Goal: Task Accomplishment & Management: Manage account settings

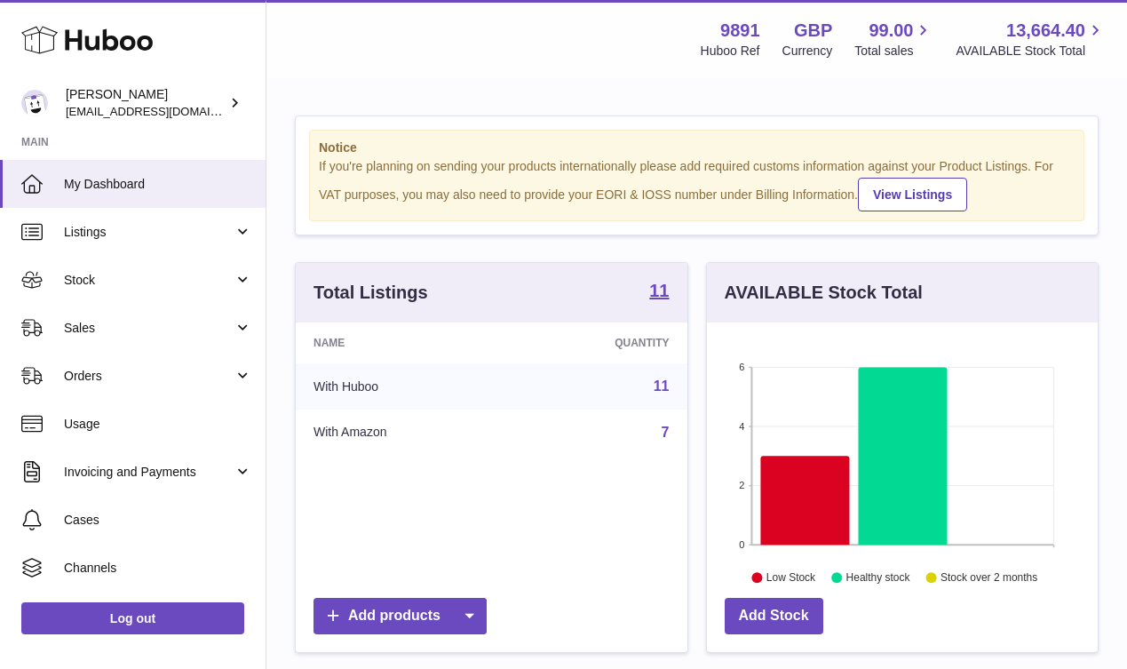
click at [139, 41] on use at bounding box center [86, 41] width 131 height 28
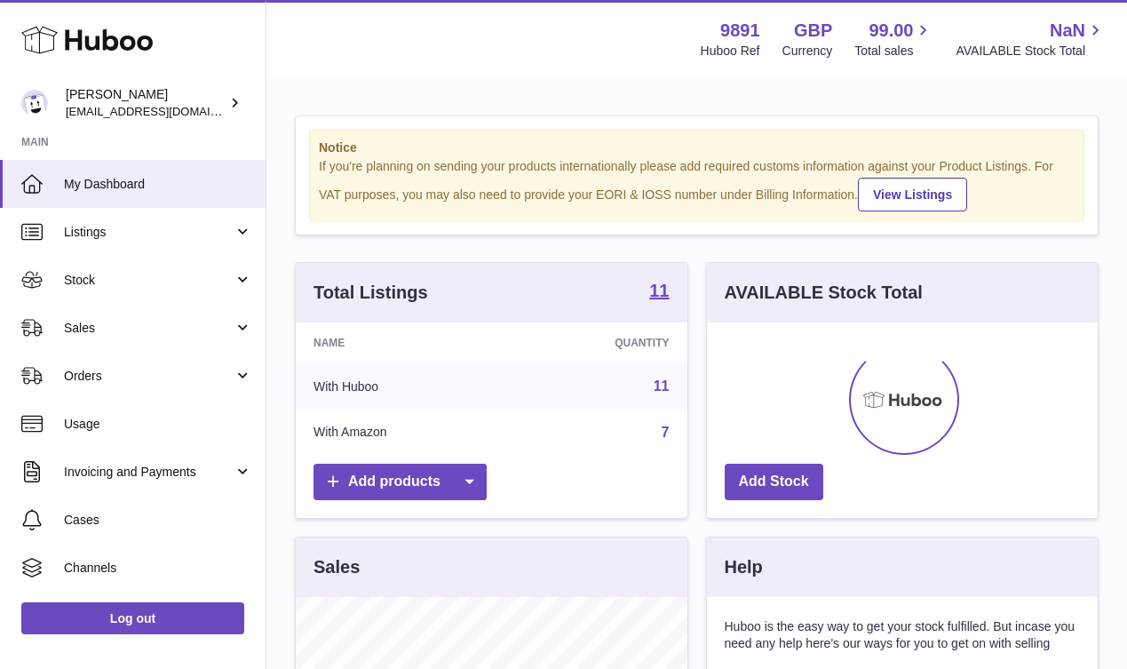
scroll to position [277, 391]
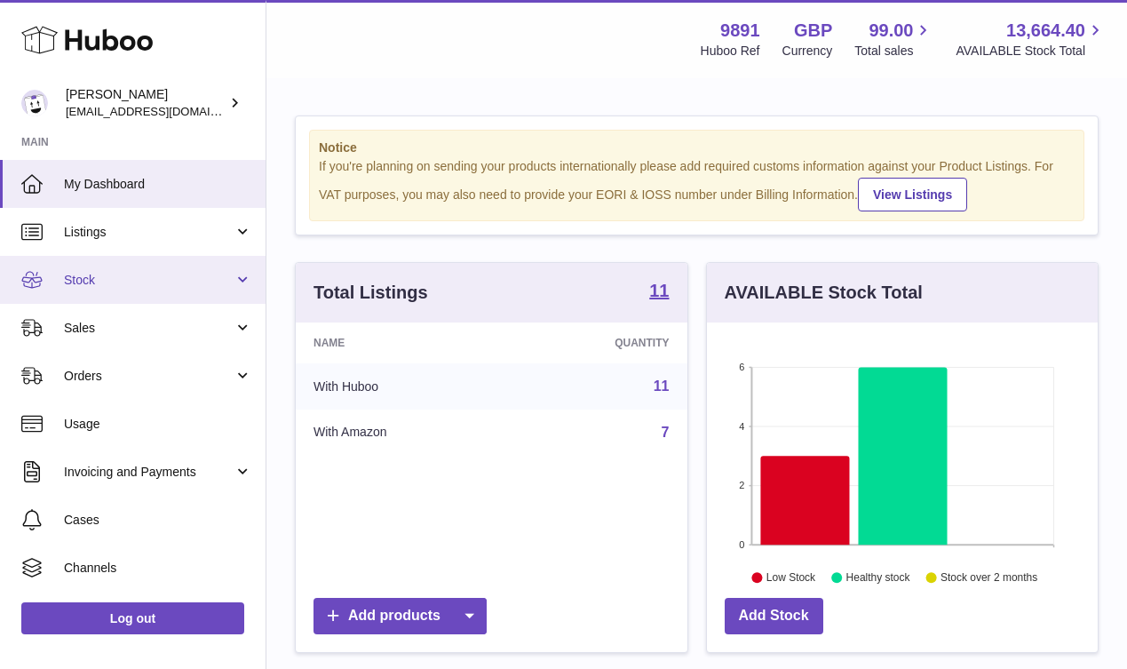
click at [144, 280] on span "Stock" at bounding box center [149, 280] width 170 height 17
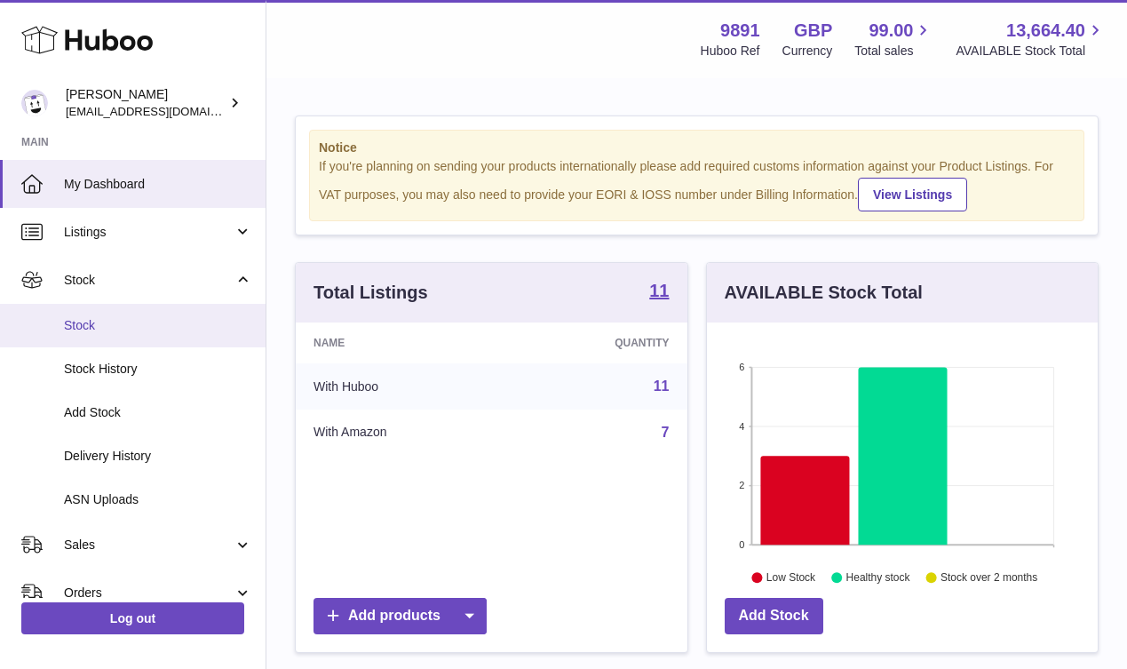
click at [129, 319] on span "Stock" at bounding box center [158, 325] width 188 height 17
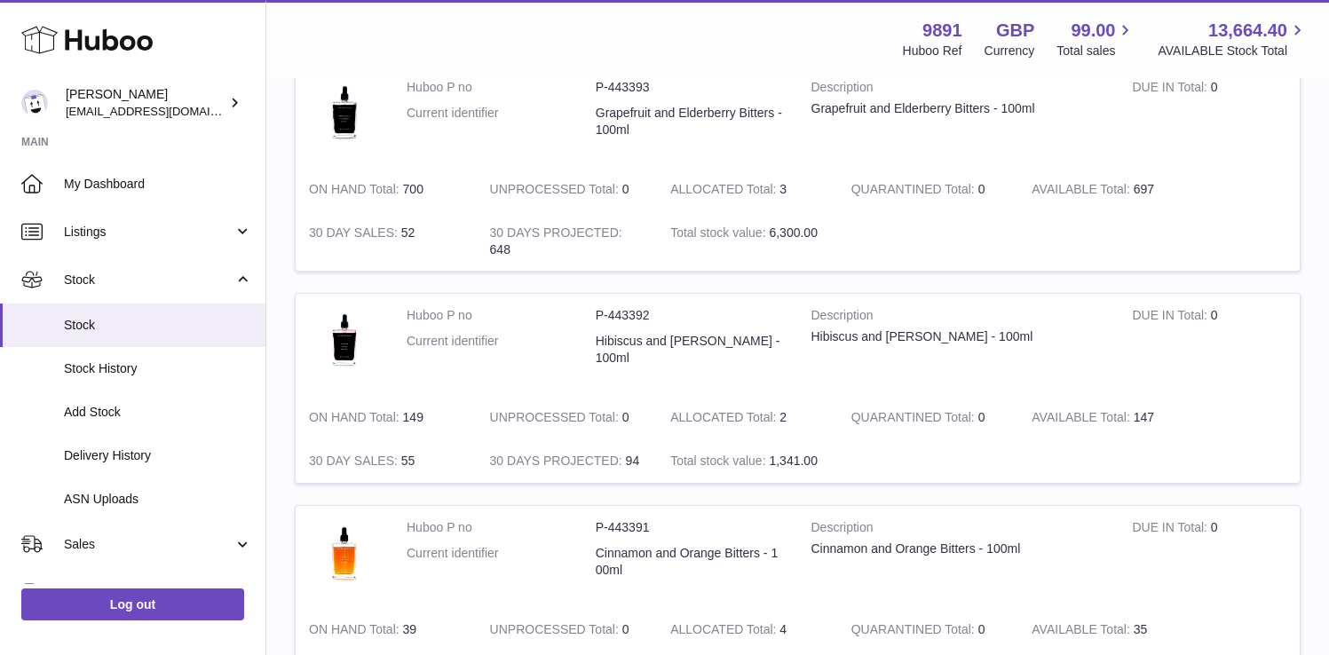
scroll to position [1088, 0]
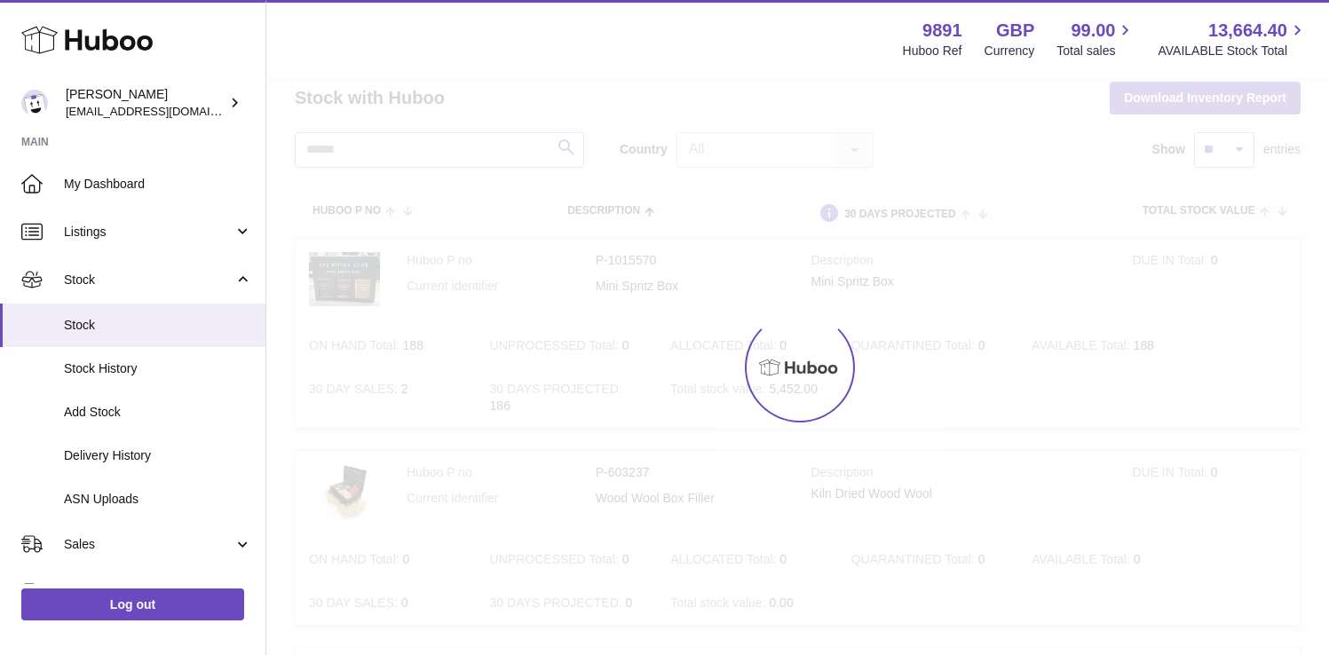
scroll to position [50, 0]
